Goal: Task Accomplishment & Management: Manage account settings

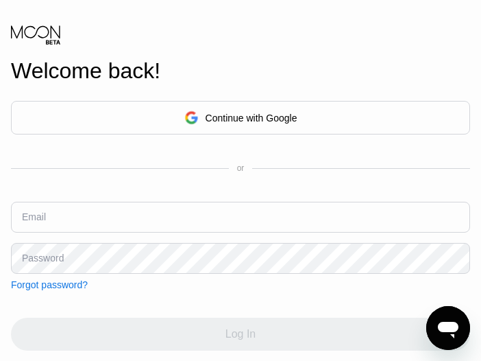
click at [116, 202] on input "text" at bounding box center [240, 217] width 459 height 31
paste input "[EMAIL_ADDRESS][DOMAIN_NAME]:Anup1234@@"
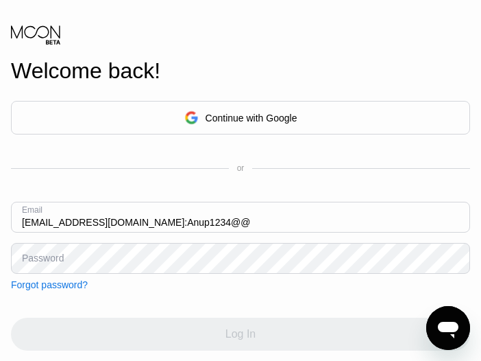
drag, startPoint x: 233, startPoint y: 206, endPoint x: 160, endPoint y: 206, distance: 73.4
click at [160, 206] on input "[EMAIL_ADDRESS][DOMAIN_NAME]:Anup1234@@" at bounding box center [240, 217] width 459 height 31
type input "[EMAIL_ADDRESS][DOMAIN_NAME]"
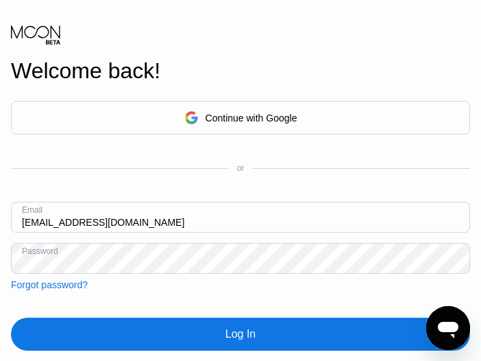
click at [226, 317] on div "Log In" at bounding box center [240, 333] width 459 height 33
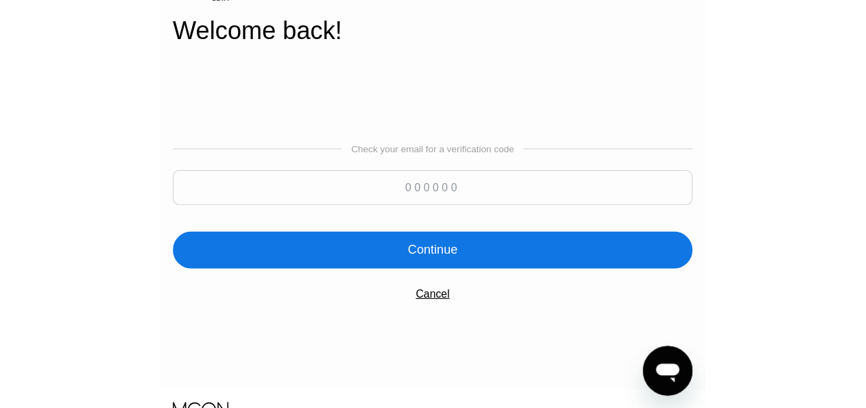
scroll to position [71, 0]
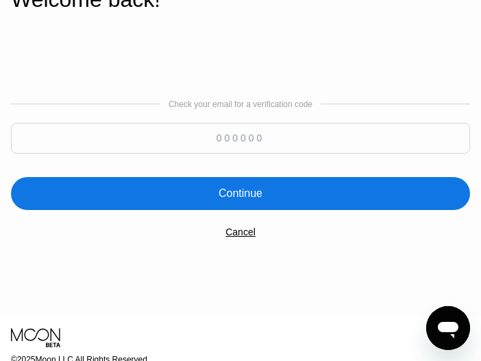
click at [231, 226] on div "Cancel" at bounding box center [241, 231] width 30 height 11
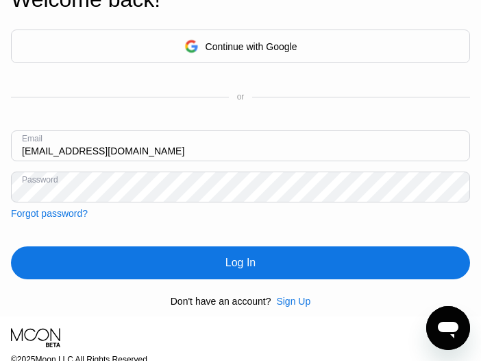
click at [210, 132] on input "[EMAIL_ADDRESS][DOMAIN_NAME]" at bounding box center [240, 145] width 459 height 31
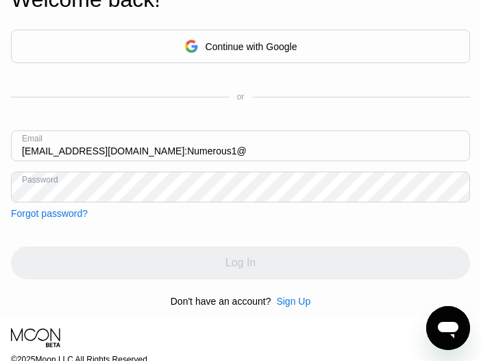
drag, startPoint x: 161, startPoint y: 130, endPoint x: 121, endPoint y: 130, distance: 40.5
click at [121, 130] on input "[EMAIL_ADDRESS][DOMAIN_NAME]:Numerous1@" at bounding box center [240, 145] width 459 height 31
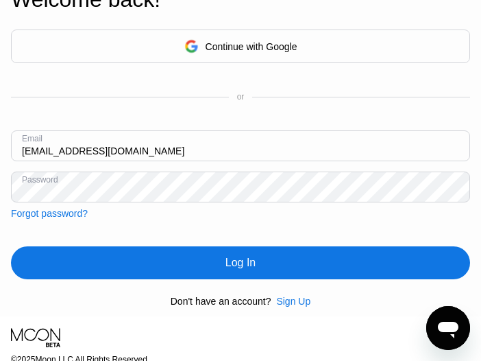
type input "[EMAIL_ADDRESS][DOMAIN_NAME]"
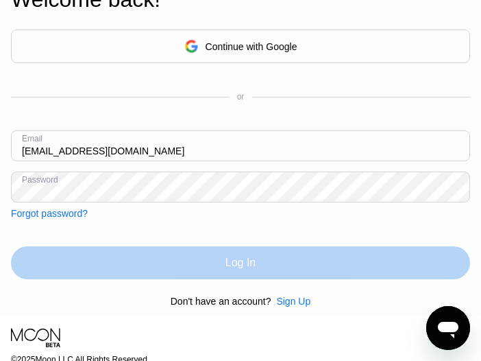
click at [231, 256] on div "Log In" at bounding box center [241, 263] width 30 height 14
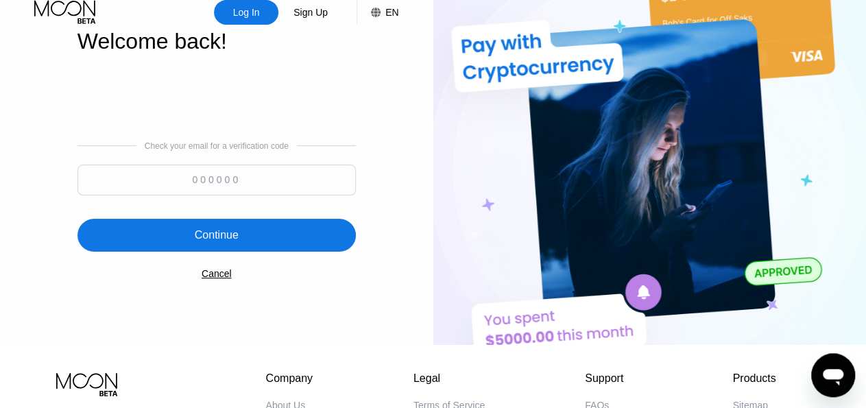
scroll to position [0, 0]
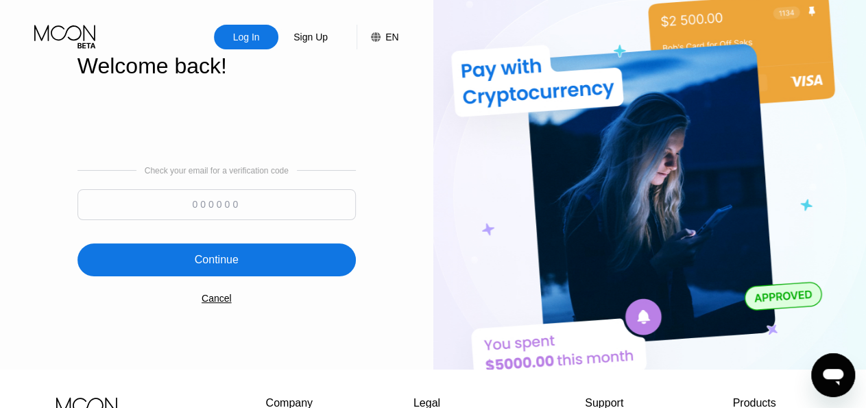
click at [265, 41] on div "Log In" at bounding box center [246, 37] width 64 height 25
click at [72, 36] on icon at bounding box center [66, 37] width 64 height 24
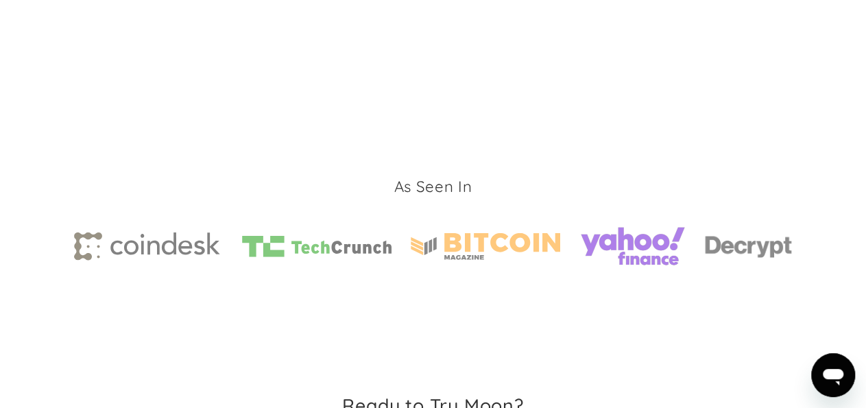
scroll to position [2269, 0]
